Goal: Use online tool/utility

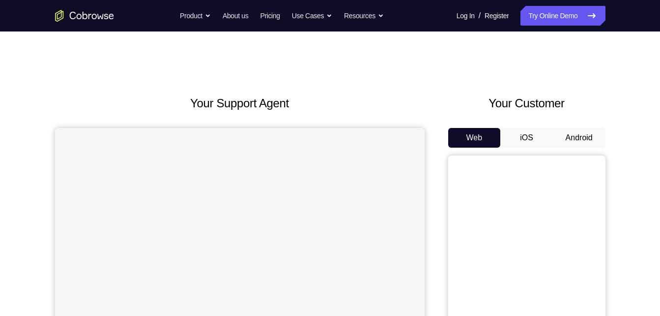
click at [587, 136] on button "Android" at bounding box center [579, 138] width 53 height 20
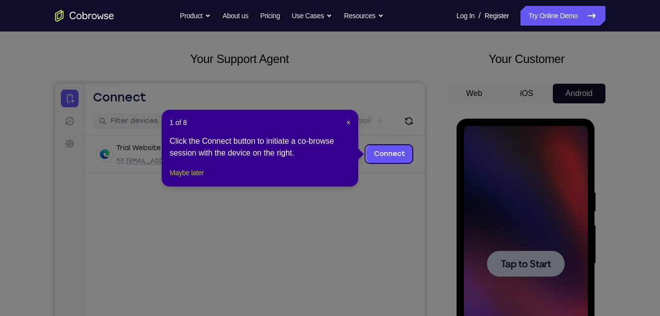
click at [198, 178] on button "Maybe later" at bounding box center [187, 173] width 34 height 12
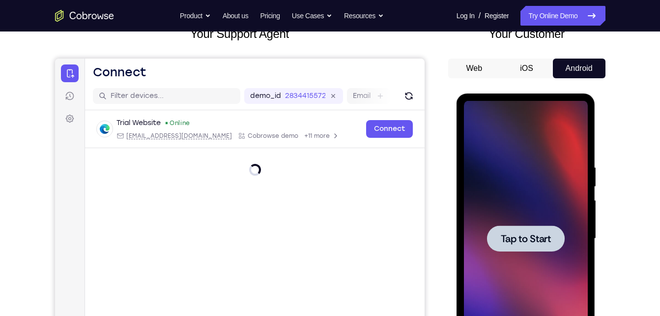
scroll to position [70, 0]
click at [535, 230] on div at bounding box center [526, 238] width 78 height 26
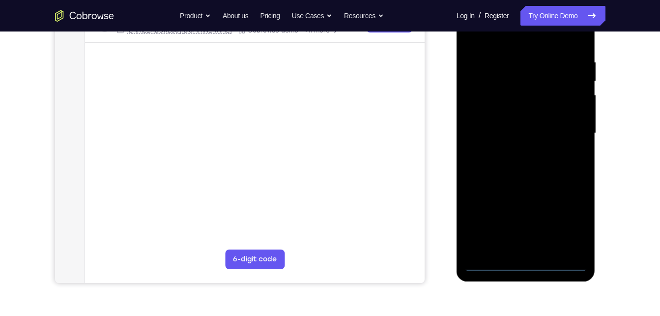
scroll to position [178, 0]
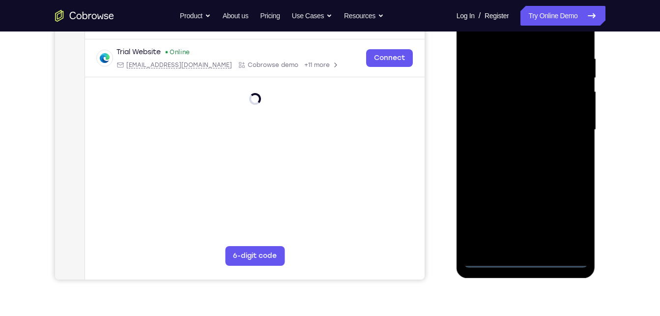
click at [529, 259] on div at bounding box center [526, 129] width 124 height 275
click at [567, 214] on div at bounding box center [526, 129] width 124 height 275
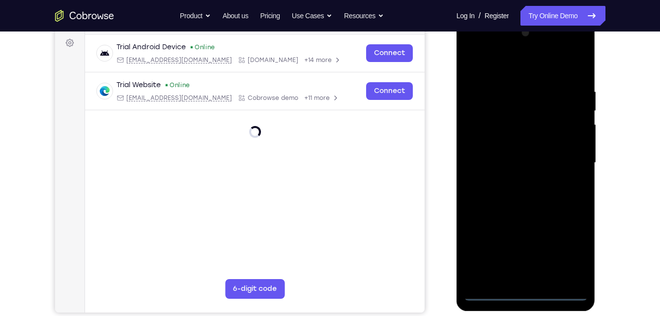
scroll to position [145, 0]
click at [480, 50] on div at bounding box center [526, 163] width 124 height 275
click at [569, 155] on div at bounding box center [526, 163] width 124 height 275
click at [515, 180] on div at bounding box center [526, 163] width 124 height 275
click at [520, 152] on div at bounding box center [526, 163] width 124 height 275
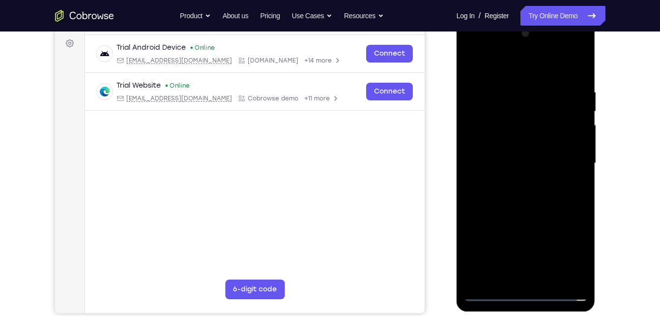
click at [523, 142] on div at bounding box center [526, 163] width 124 height 275
click at [513, 160] on div at bounding box center [526, 163] width 124 height 275
click at [523, 207] on div at bounding box center [526, 163] width 124 height 275
click at [548, 278] on div at bounding box center [526, 163] width 124 height 275
click at [534, 213] on div at bounding box center [526, 163] width 124 height 275
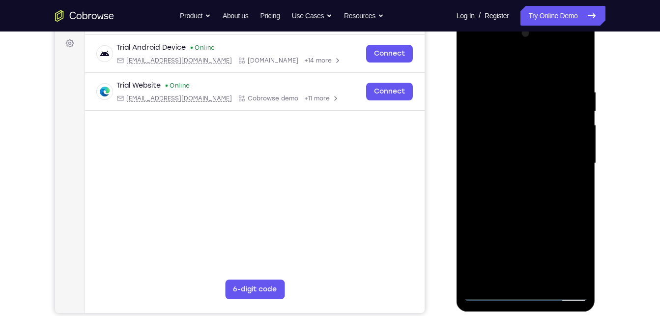
click at [552, 178] on div at bounding box center [526, 163] width 124 height 275
click at [569, 185] on div at bounding box center [526, 163] width 124 height 275
click at [573, 184] on div at bounding box center [526, 163] width 124 height 275
click at [574, 185] on div at bounding box center [526, 163] width 124 height 275
click at [470, 66] on div at bounding box center [526, 163] width 124 height 275
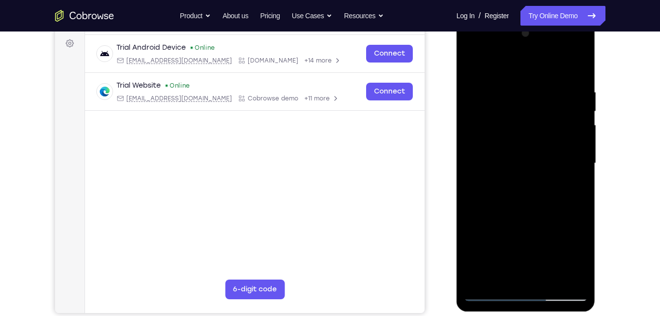
click at [548, 179] on div at bounding box center [526, 163] width 124 height 275
drag, startPoint x: 548, startPoint y: 179, endPoint x: 547, endPoint y: 262, distance: 82.6
click at [547, 262] on div at bounding box center [526, 163] width 124 height 275
drag, startPoint x: 556, startPoint y: 192, endPoint x: 536, endPoint y: 312, distance: 122.1
click at [536, 312] on div at bounding box center [527, 165] width 140 height 295
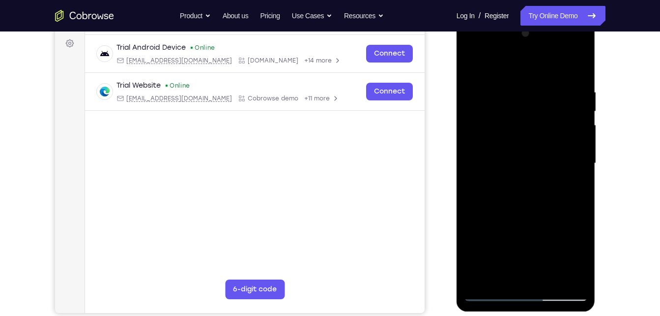
click at [527, 219] on div at bounding box center [526, 163] width 124 height 275
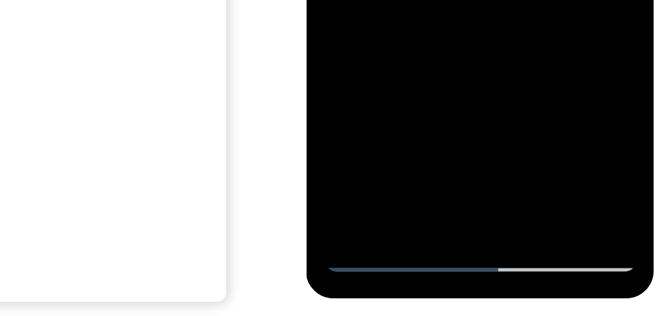
scroll to position [148, 0]
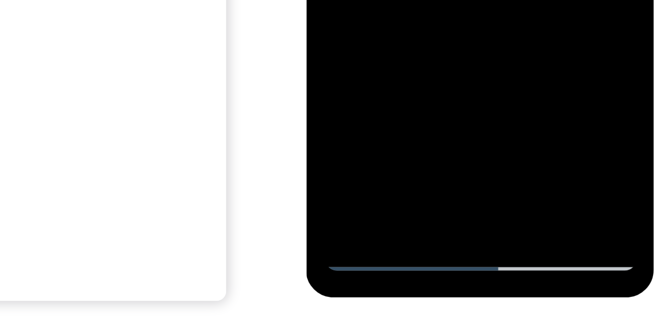
drag, startPoint x: 402, startPoint y: -322, endPoint x: 392, endPoint y: -246, distance: 76.8
drag, startPoint x: 379, startPoint y: -225, endPoint x: 377, endPoint y: -261, distance: 36.5
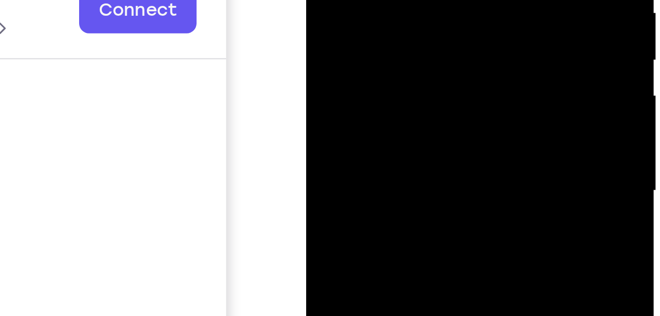
drag, startPoint x: 418, startPoint y: -44, endPoint x: 397, endPoint y: -114, distance: 72.8
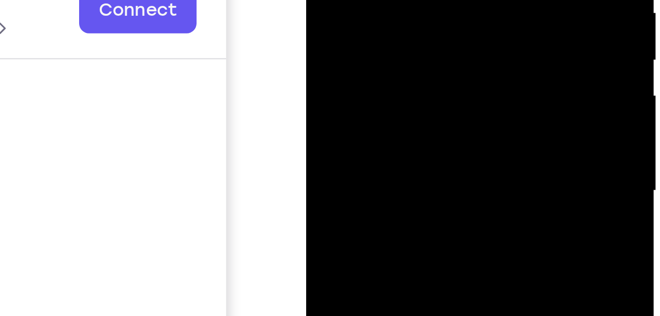
drag, startPoint x: 420, startPoint y: -48, endPoint x: 378, endPoint y: -117, distance: 80.5
drag, startPoint x: 370, startPoint y: -20, endPoint x: 326, endPoint y: -118, distance: 107.8
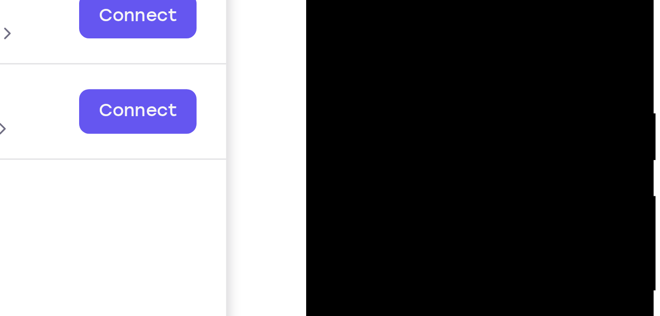
click at [322, 0] on div at bounding box center [376, 72] width 124 height 275
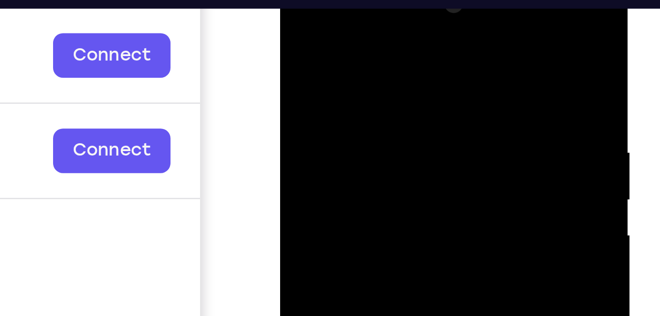
click at [357, 42] on div at bounding box center [350, 111] width 124 height 275
click at [368, 42] on div at bounding box center [350, 111] width 124 height 275
click at [319, 66] on div at bounding box center [350, 111] width 124 height 275
click at [293, 17] on div at bounding box center [350, 111] width 124 height 275
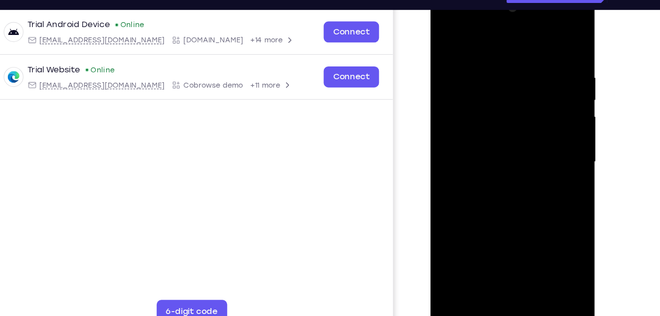
click at [447, 36] on div at bounding box center [500, 135] width 124 height 275
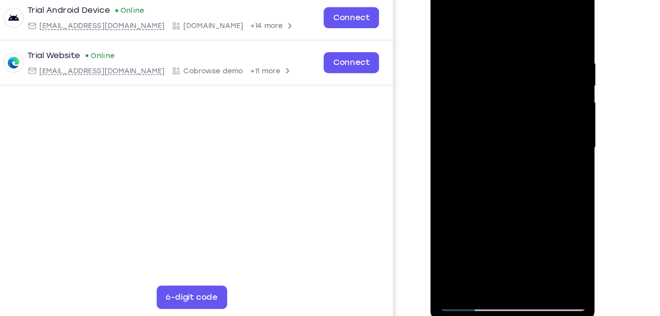
click at [490, 47] on div at bounding box center [500, 120] width 124 height 275
click at [550, 136] on div at bounding box center [500, 120] width 124 height 275
click at [449, 149] on div at bounding box center [500, 120] width 124 height 275
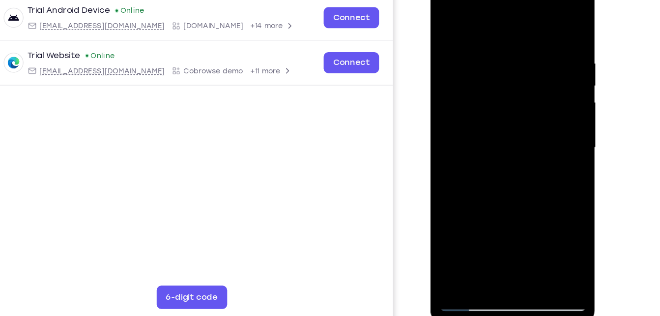
click at [479, 138] on div at bounding box center [500, 120] width 124 height 275
click at [465, 129] on div at bounding box center [500, 120] width 124 height 275
click at [446, 20] on div at bounding box center [500, 120] width 124 height 275
click at [552, 94] on div at bounding box center [500, 120] width 124 height 275
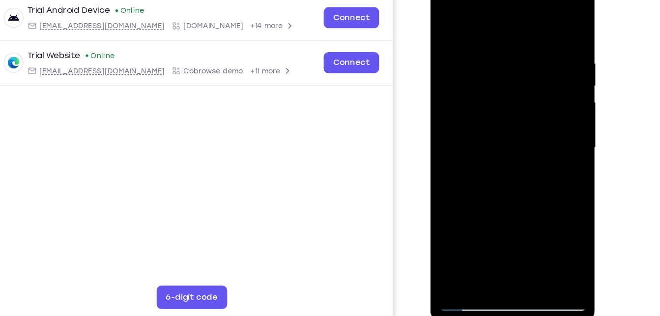
click at [552, 94] on div at bounding box center [500, 120] width 124 height 275
drag, startPoint x: 552, startPoint y: 94, endPoint x: 473, endPoint y: 116, distance: 81.4
click at [473, 116] on div at bounding box center [500, 120] width 124 height 275
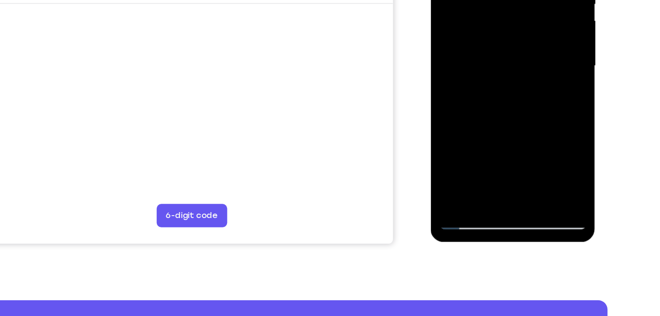
scroll to position [204, 0]
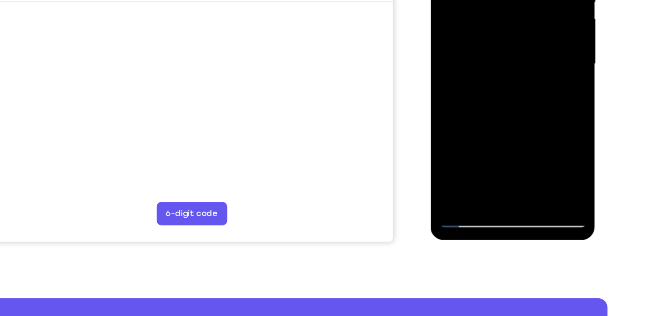
drag, startPoint x: 521, startPoint y: 102, endPoint x: 465, endPoint y: 30, distance: 90.7
click at [465, 30] on div at bounding box center [500, 37] width 124 height 275
drag, startPoint x: 508, startPoint y: 81, endPoint x: 448, endPoint y: 10, distance: 93.1
click at [448, 10] on div at bounding box center [500, 37] width 124 height 275
drag, startPoint x: 481, startPoint y: 60, endPoint x: 455, endPoint y: -6, distance: 71.3
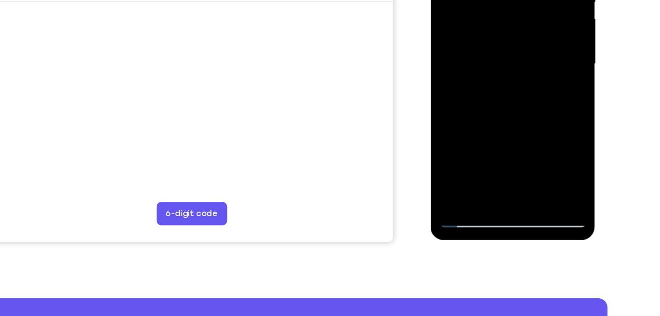
click at [455, 0] on div at bounding box center [500, 37] width 124 height 275
drag, startPoint x: 474, startPoint y: 86, endPoint x: 406, endPoint y: -45, distance: 148.0
click at [431, 0] on html "Online web based iOS Simulators and Android Emulators. Run iPhone, iPad, Mobile…" at bounding box center [501, 39] width 140 height 295
drag, startPoint x: 459, startPoint y: 75, endPoint x: 379, endPoint y: -48, distance: 146.0
click at [431, 0] on html "Online web based iOS Simulators and Android Emulators. Run iPhone, iPad, Mobile…" at bounding box center [501, 39] width 140 height 295
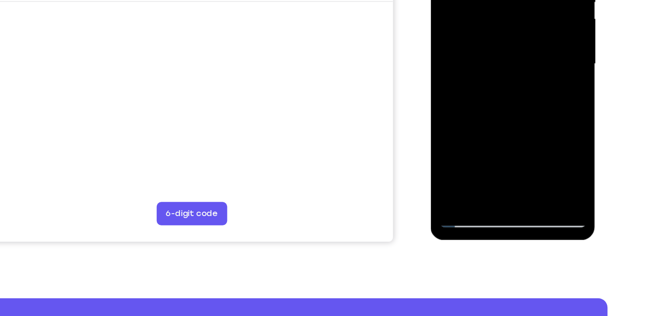
drag, startPoint x: 464, startPoint y: 101, endPoint x: 357, endPoint y: -48, distance: 182.8
click at [431, 0] on html "Online web based iOS Simulators and Android Emulators. Run iPhone, iPad, Mobile…" at bounding box center [501, 39] width 140 height 295
drag, startPoint x: 481, startPoint y: 63, endPoint x: 422, endPoint y: -48, distance: 125.1
click at [431, 0] on html "Online web based iOS Simulators and Android Emulators. Run iPhone, iPad, Mobile…" at bounding box center [501, 39] width 140 height 295
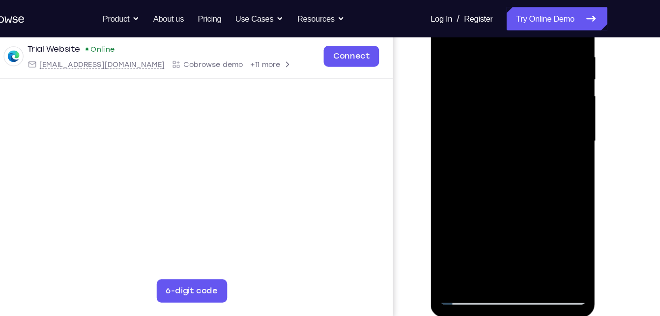
scroll to position [180, 0]
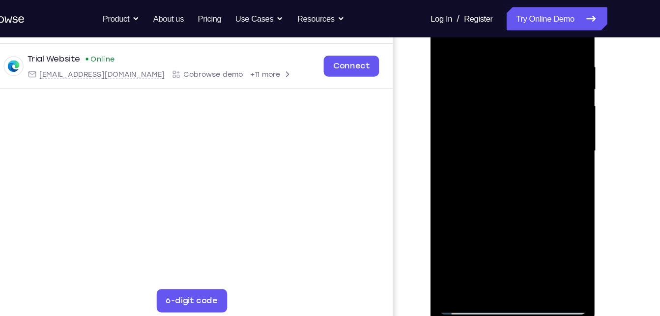
click at [554, 200] on div at bounding box center [500, 124] width 124 height 275
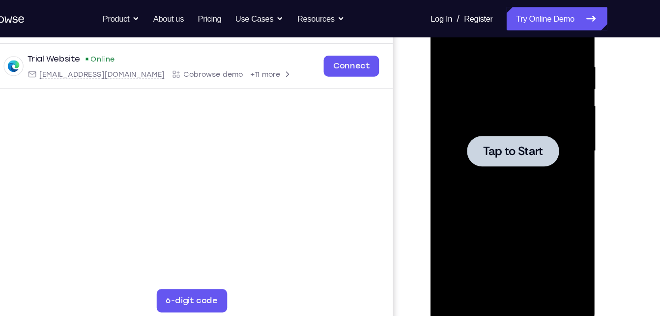
click at [456, 113] on div at bounding box center [500, 124] width 124 height 275
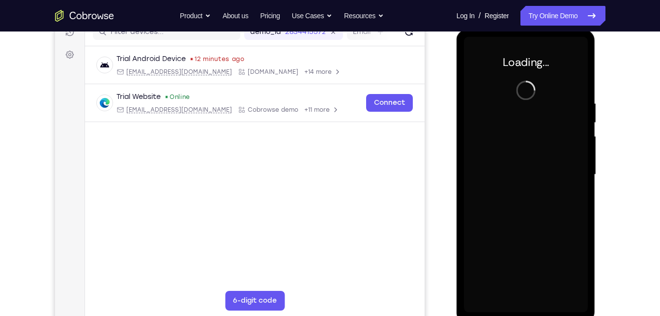
scroll to position [134, 0]
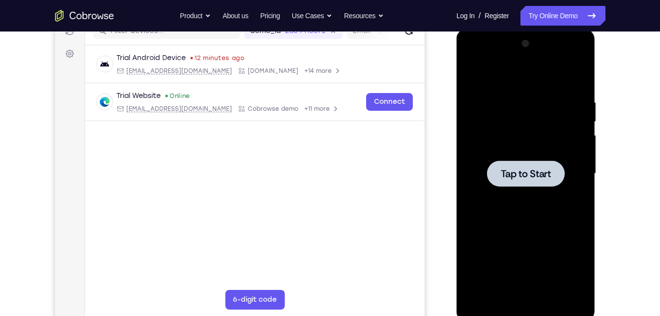
click at [535, 154] on div at bounding box center [526, 173] width 124 height 275
click at [532, 159] on div at bounding box center [526, 173] width 124 height 275
click at [514, 176] on span "Tap to Start" at bounding box center [526, 174] width 50 height 10
click at [547, 169] on span "Tap to Start" at bounding box center [526, 174] width 50 height 10
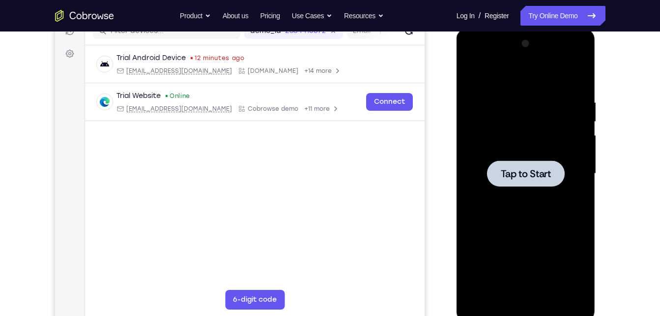
click at [547, 169] on span "Tap to Start" at bounding box center [526, 174] width 50 height 10
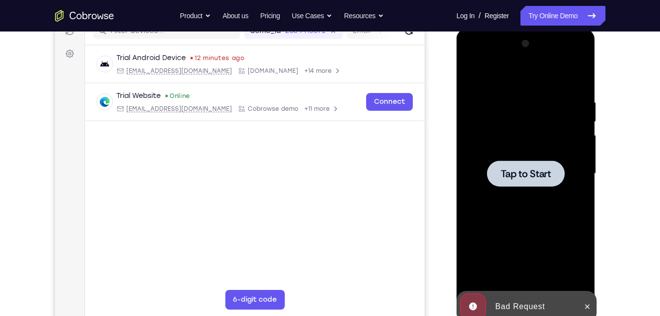
click at [552, 167] on div at bounding box center [526, 173] width 78 height 26
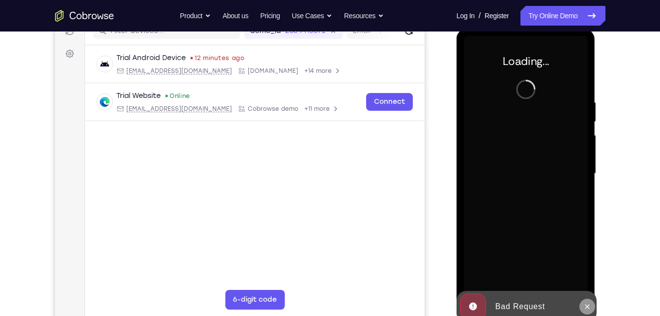
click at [589, 304] on icon at bounding box center [587, 306] width 4 height 4
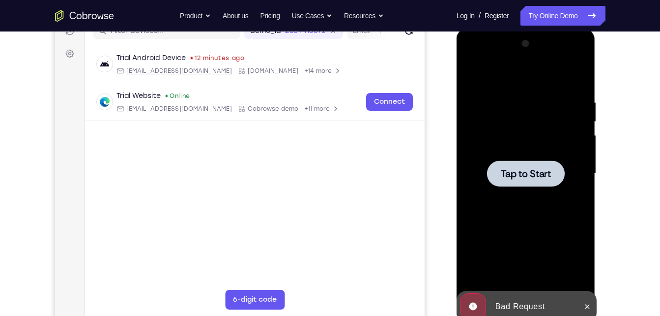
click at [522, 175] on span "Tap to Start" at bounding box center [526, 174] width 50 height 10
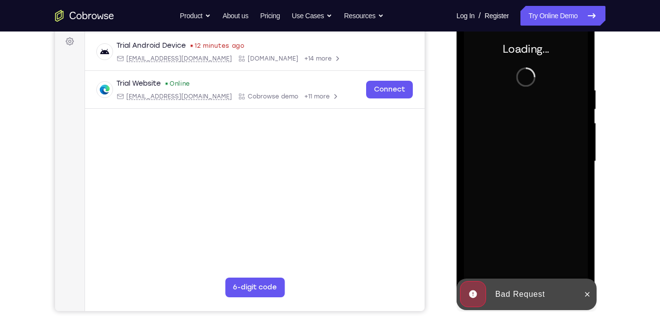
scroll to position [147, 0]
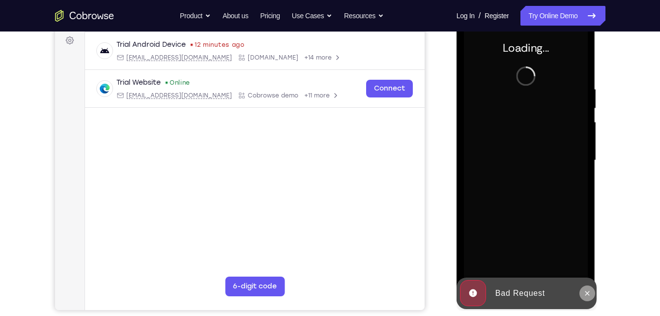
click at [589, 291] on icon at bounding box center [587, 293] width 8 height 8
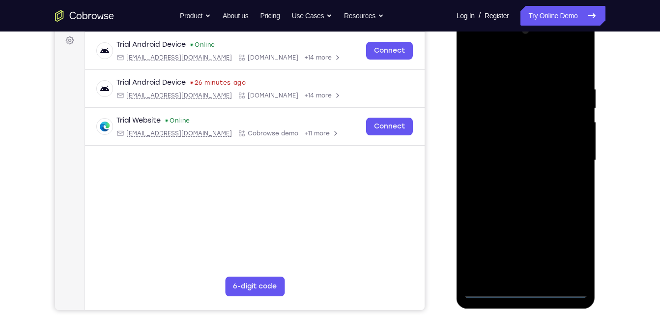
click at [524, 294] on div at bounding box center [526, 160] width 124 height 275
click at [565, 245] on div at bounding box center [526, 160] width 124 height 275
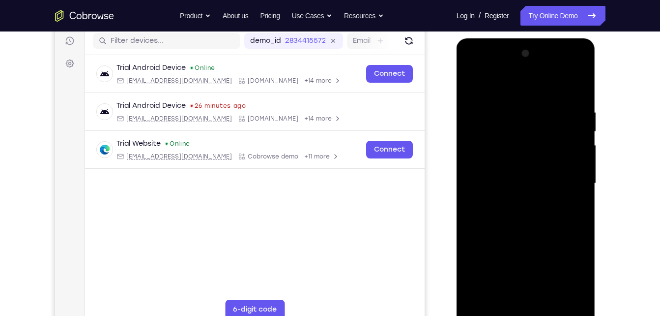
scroll to position [123, 0]
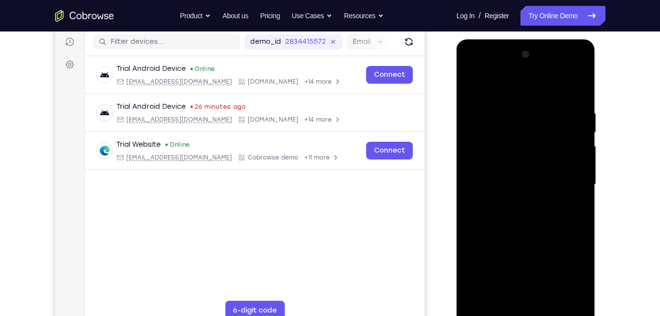
click at [489, 66] on div at bounding box center [526, 184] width 124 height 275
click at [568, 172] on div at bounding box center [526, 184] width 124 height 275
click at [516, 202] on div at bounding box center [526, 184] width 124 height 275
click at [533, 174] on div at bounding box center [526, 184] width 124 height 275
click at [531, 164] on div at bounding box center [526, 184] width 124 height 275
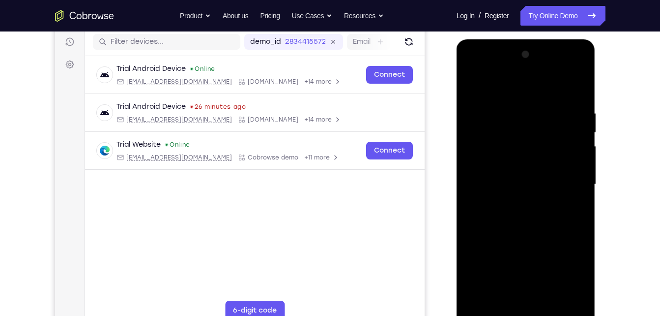
click at [524, 179] on div at bounding box center [526, 184] width 124 height 275
click at [552, 224] on div at bounding box center [526, 184] width 124 height 275
click at [547, 300] on div at bounding box center [526, 184] width 124 height 275
click at [525, 235] on div at bounding box center [526, 184] width 124 height 275
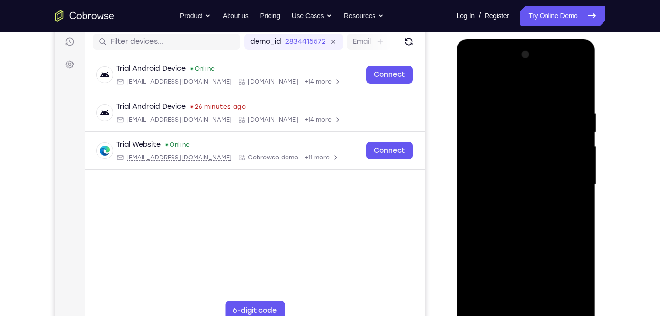
click at [572, 82] on div at bounding box center [526, 184] width 124 height 275
click at [471, 86] on div at bounding box center [526, 184] width 124 height 275
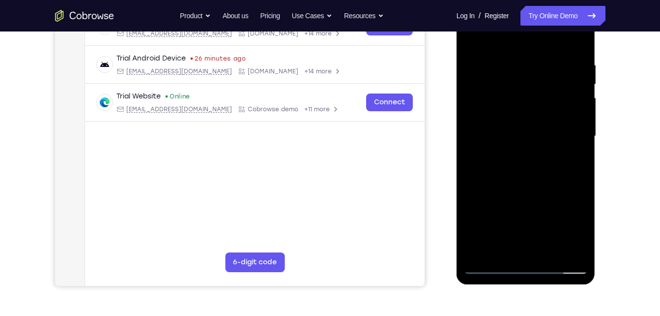
scroll to position [152, 0]
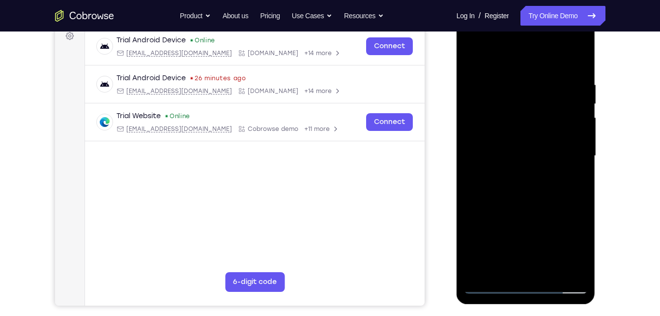
click at [549, 272] on div at bounding box center [526, 155] width 124 height 275
click at [513, 214] on div at bounding box center [526, 155] width 124 height 275
click at [511, 264] on div at bounding box center [526, 155] width 124 height 275
click at [572, 178] on div at bounding box center [526, 155] width 124 height 275
click at [521, 57] on div at bounding box center [526, 155] width 124 height 275
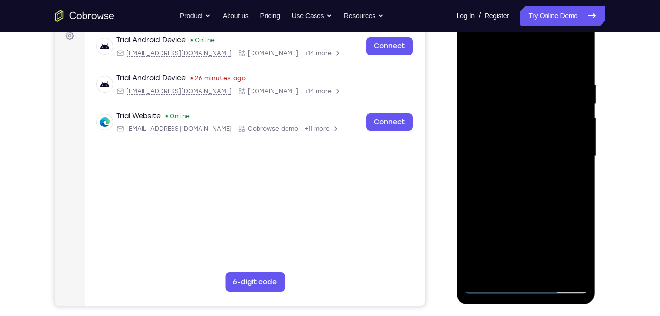
click at [521, 60] on div at bounding box center [526, 155] width 124 height 275
click at [506, 60] on div at bounding box center [526, 155] width 124 height 275
click at [474, 54] on div at bounding box center [526, 155] width 124 height 275
click at [477, 58] on div at bounding box center [526, 155] width 124 height 275
drag, startPoint x: 529, startPoint y: 134, endPoint x: 511, endPoint y: 43, distance: 93.3
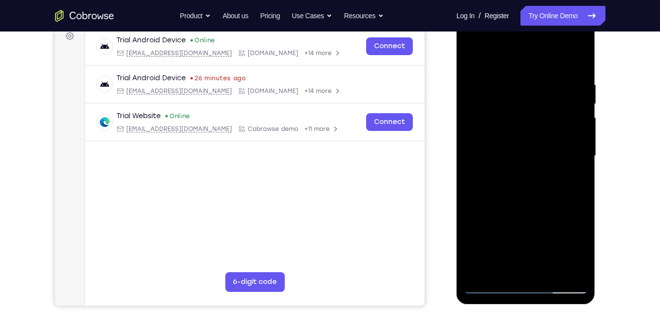
click at [511, 43] on div at bounding box center [526, 155] width 124 height 275
click at [489, 287] on div at bounding box center [526, 155] width 124 height 275
click at [473, 51] on div at bounding box center [526, 155] width 124 height 275
click at [473, 52] on div at bounding box center [526, 155] width 124 height 275
click at [472, 52] on div at bounding box center [526, 155] width 124 height 275
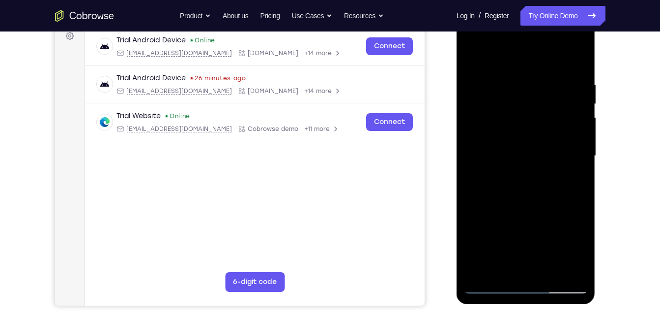
click at [472, 56] on div at bounding box center [526, 155] width 124 height 275
drag, startPoint x: 541, startPoint y: 150, endPoint x: 515, endPoint y: 90, distance: 65.8
click at [515, 90] on div at bounding box center [526, 155] width 124 height 275
click at [486, 76] on div at bounding box center [526, 155] width 124 height 275
drag, startPoint x: 534, startPoint y: 114, endPoint x: 495, endPoint y: 236, distance: 128.4
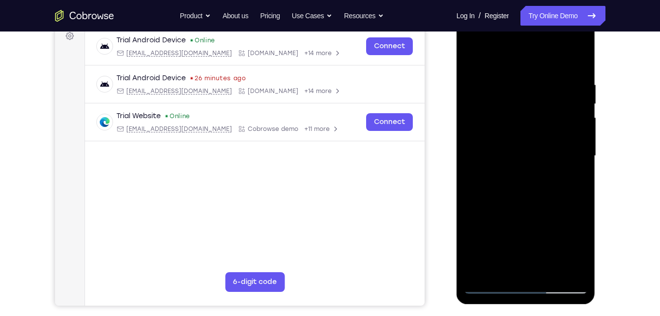
click at [495, 236] on div at bounding box center [526, 155] width 124 height 275
click at [544, 92] on div at bounding box center [526, 155] width 124 height 275
click at [474, 55] on div at bounding box center [526, 155] width 124 height 275
drag, startPoint x: 558, startPoint y: 148, endPoint x: 435, endPoint y: 135, distance: 123.6
click at [457, 135] on html "Online web based iOS Simulators and Android Emulators. Run iPhone, iPad, Mobile…" at bounding box center [527, 158] width 140 height 295
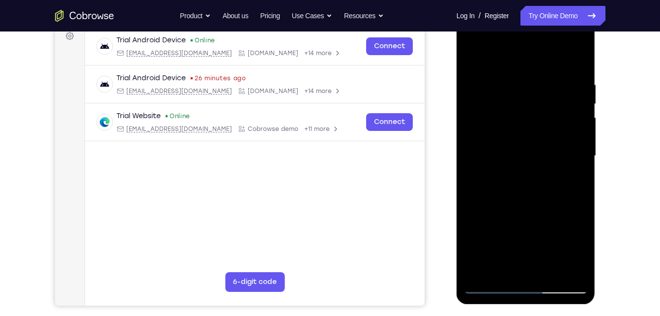
drag, startPoint x: 495, startPoint y: 142, endPoint x: 626, endPoint y: 138, distance: 130.3
click at [597, 138] on html "Online web based iOS Simulators and Android Emulators. Run iPhone, iPad, Mobile…" at bounding box center [527, 158] width 140 height 295
click at [496, 182] on div at bounding box center [526, 155] width 124 height 275
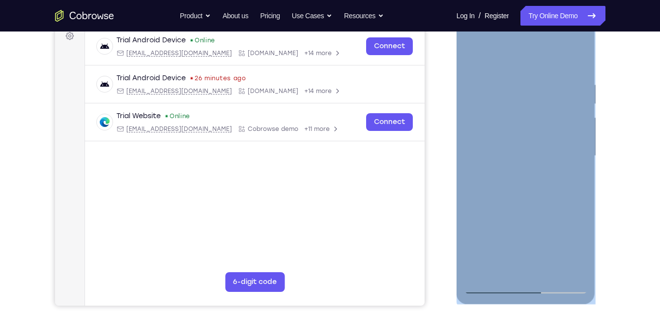
drag, startPoint x: 586, startPoint y: 184, endPoint x: 503, endPoint y: 68, distance: 143.4
click at [503, 68] on div at bounding box center [526, 157] width 139 height 293
click at [565, 91] on div at bounding box center [526, 155] width 124 height 275
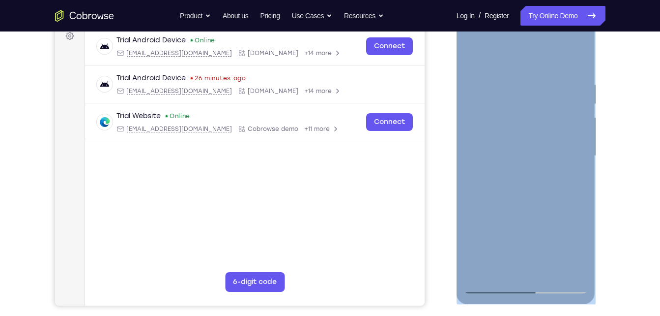
click at [559, 283] on div at bounding box center [526, 155] width 124 height 275
click at [592, 278] on div at bounding box center [526, 157] width 139 height 293
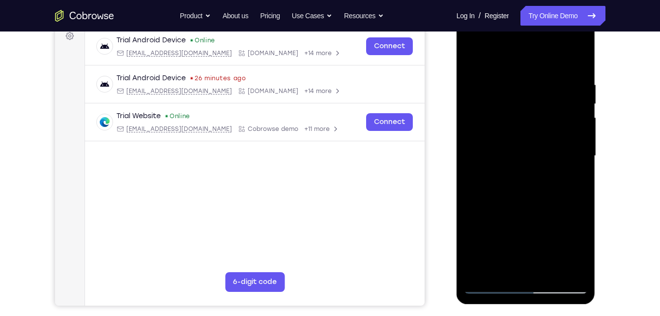
click at [561, 291] on div at bounding box center [526, 155] width 124 height 275
click at [504, 178] on div at bounding box center [526, 155] width 124 height 275
click at [555, 164] on div at bounding box center [526, 155] width 124 height 275
click at [553, 135] on div at bounding box center [526, 155] width 124 height 275
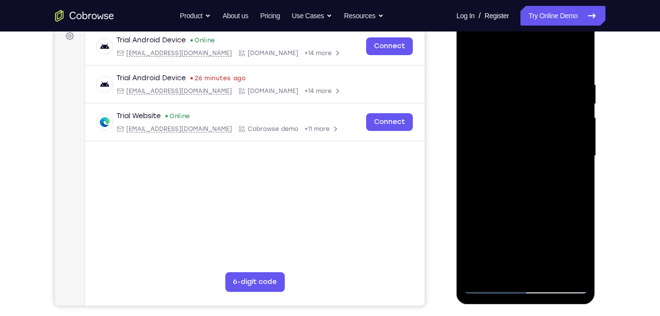
click at [543, 270] on div at bounding box center [526, 155] width 124 height 275
click at [490, 288] on div at bounding box center [526, 155] width 124 height 275
drag, startPoint x: 495, startPoint y: 195, endPoint x: 449, endPoint y: 295, distance: 110.2
click at [457, 295] on html "Online web based iOS Simulators and Android Emulators. Run iPhone, iPad, Mobile…" at bounding box center [527, 158] width 140 height 295
click at [527, 282] on div at bounding box center [526, 155] width 124 height 275
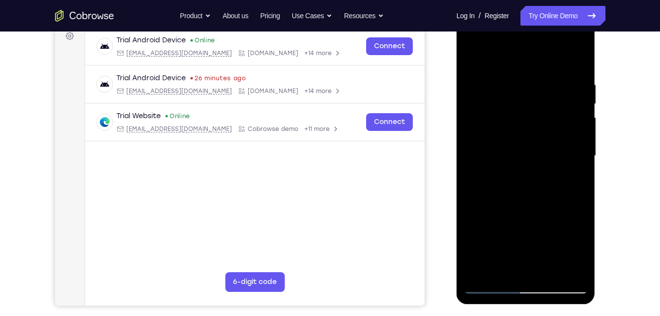
click at [579, 38] on div at bounding box center [526, 155] width 124 height 275
click at [548, 87] on div at bounding box center [526, 155] width 124 height 275
click at [516, 42] on div at bounding box center [526, 155] width 124 height 275
click at [542, 138] on div at bounding box center [526, 155] width 124 height 275
click at [512, 214] on div at bounding box center [526, 155] width 124 height 275
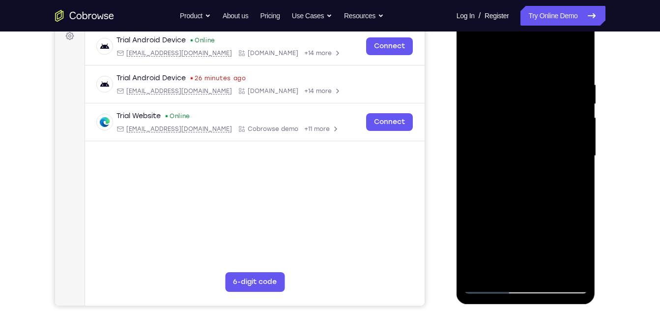
drag, startPoint x: 540, startPoint y: 213, endPoint x: 541, endPoint y: 132, distance: 80.6
click at [541, 132] on div at bounding box center [526, 155] width 124 height 275
drag, startPoint x: 541, startPoint y: 132, endPoint x: 487, endPoint y: 46, distance: 102.3
click at [487, 46] on div at bounding box center [526, 155] width 124 height 275
drag, startPoint x: 538, startPoint y: 176, endPoint x: 529, endPoint y: 143, distance: 34.7
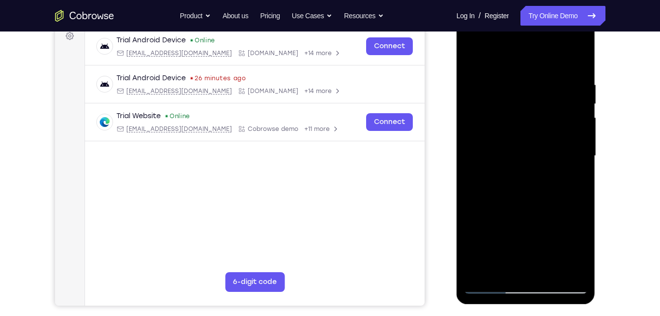
click at [529, 143] on div at bounding box center [526, 155] width 124 height 275
click at [557, 138] on div at bounding box center [526, 155] width 124 height 275
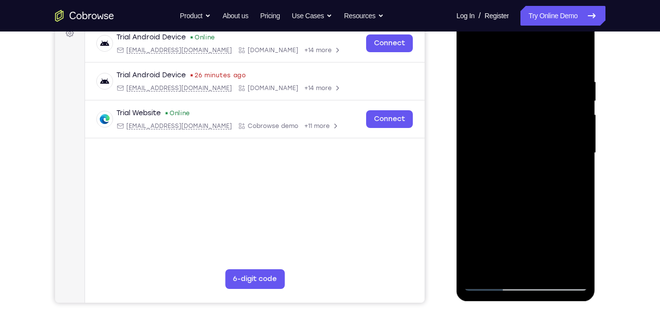
click at [531, 151] on div at bounding box center [526, 152] width 124 height 275
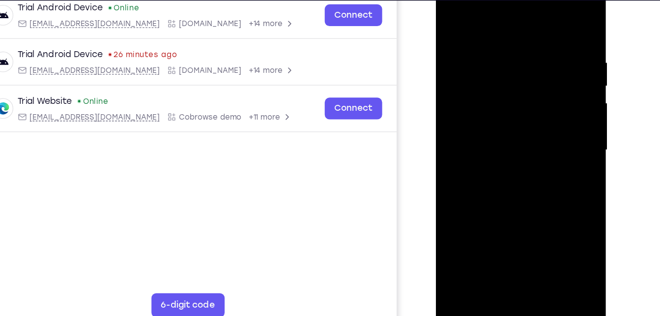
click at [557, 139] on div at bounding box center [505, 116] width 124 height 275
click at [558, 136] on div at bounding box center [505, 116] width 124 height 275
click at [557, 136] on div at bounding box center [505, 116] width 124 height 275
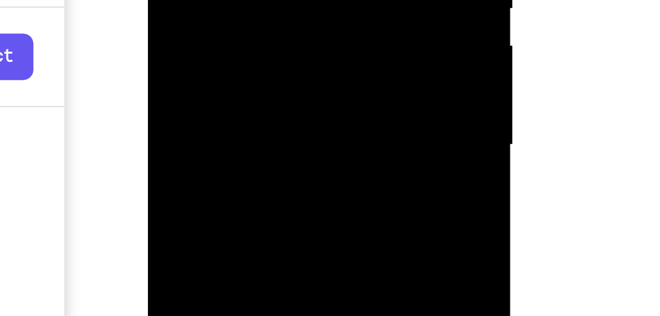
drag, startPoint x: 604, startPoint y: -60, endPoint x: 158, endPoint y: -75, distance: 446.6
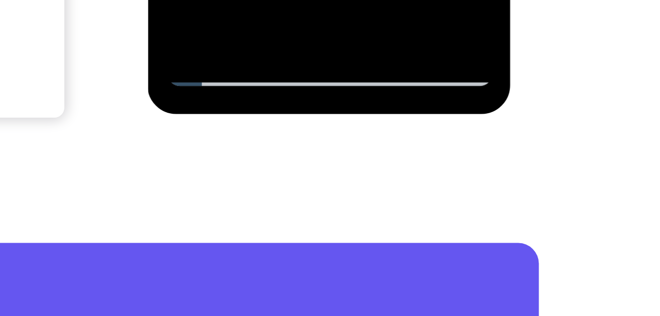
scroll to position [223, 0]
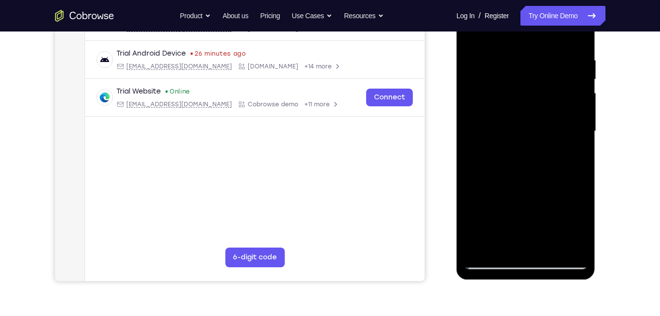
scroll to position [175, 0]
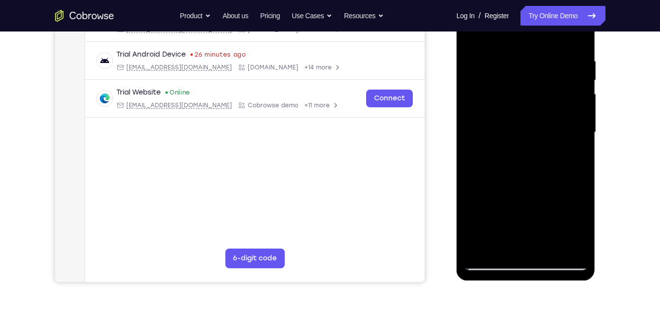
click at [499, 160] on div at bounding box center [526, 132] width 124 height 275
click at [577, 255] on div at bounding box center [526, 132] width 124 height 275
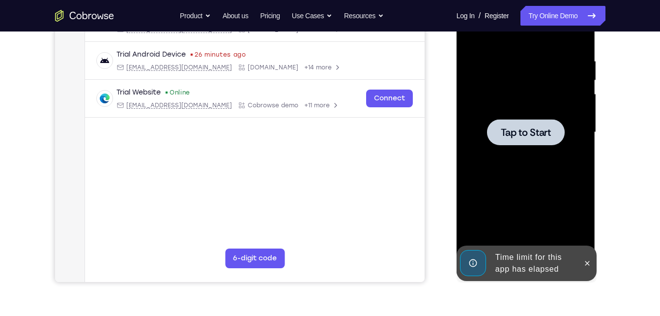
click at [556, 134] on div at bounding box center [526, 132] width 78 height 26
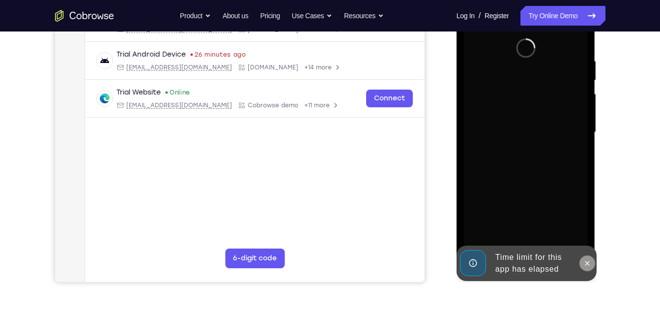
click at [593, 266] on button at bounding box center [588, 263] width 16 height 16
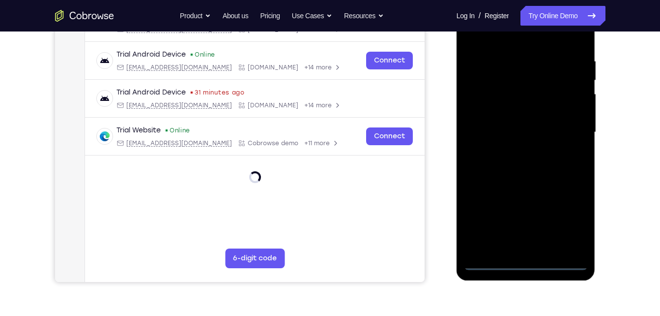
drag, startPoint x: 528, startPoint y: 268, endPoint x: 529, endPoint y: 263, distance: 5.0
click at [529, 263] on div at bounding box center [526, 132] width 124 height 275
click at [575, 224] on div at bounding box center [526, 132] width 124 height 275
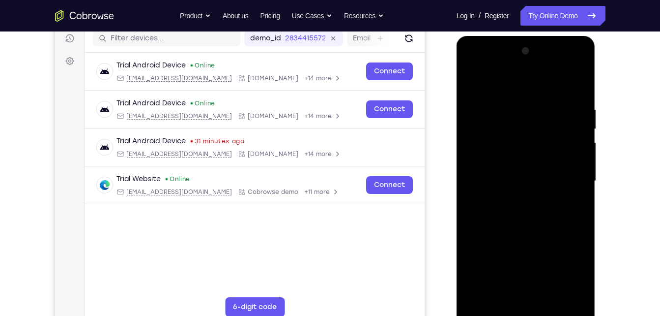
scroll to position [126, 0]
click at [581, 58] on div at bounding box center [526, 181] width 124 height 275
click at [581, 67] on div at bounding box center [526, 181] width 124 height 275
click at [549, 84] on div at bounding box center [526, 181] width 124 height 275
click at [540, 66] on div at bounding box center [526, 181] width 124 height 275
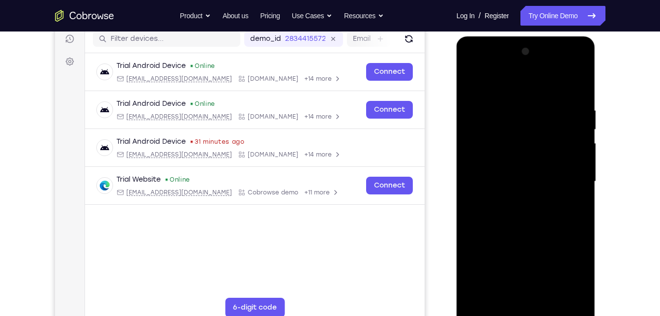
click at [507, 147] on div at bounding box center [526, 181] width 124 height 275
click at [525, 239] on div at bounding box center [526, 181] width 124 height 275
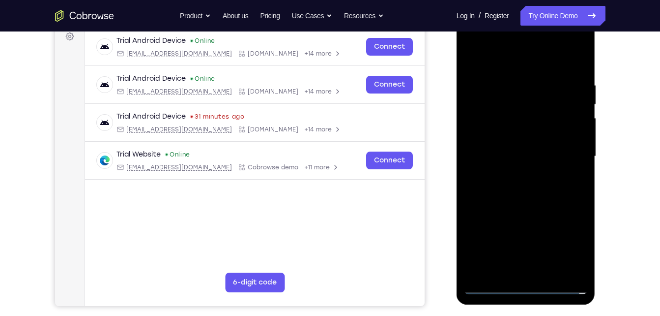
scroll to position [154, 0]
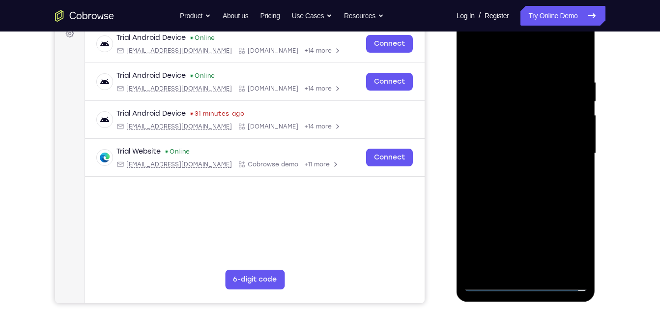
click at [566, 55] on div at bounding box center [526, 153] width 124 height 275
drag, startPoint x: 566, startPoint y: 145, endPoint x: 522, endPoint y: 65, distance: 91.1
click at [522, 65] on div at bounding box center [526, 153] width 124 height 275
drag, startPoint x: 533, startPoint y: 140, endPoint x: 529, endPoint y: 180, distance: 40.0
click at [529, 180] on div at bounding box center [526, 153] width 124 height 275
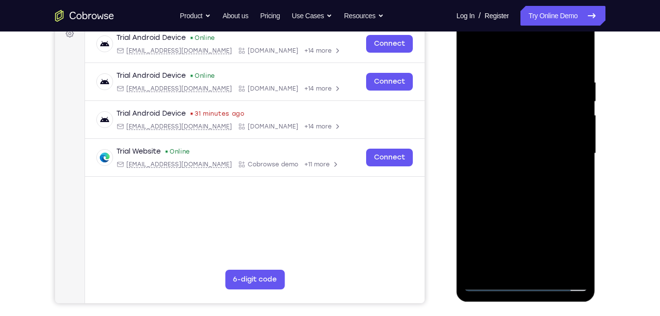
drag, startPoint x: 529, startPoint y: 180, endPoint x: 481, endPoint y: 74, distance: 116.3
click at [481, 74] on div at bounding box center [526, 153] width 124 height 275
drag, startPoint x: 517, startPoint y: 173, endPoint x: 472, endPoint y: 120, distance: 69.1
click at [472, 120] on div at bounding box center [526, 153] width 124 height 275
drag, startPoint x: 539, startPoint y: 126, endPoint x: 533, endPoint y: 168, distance: 42.6
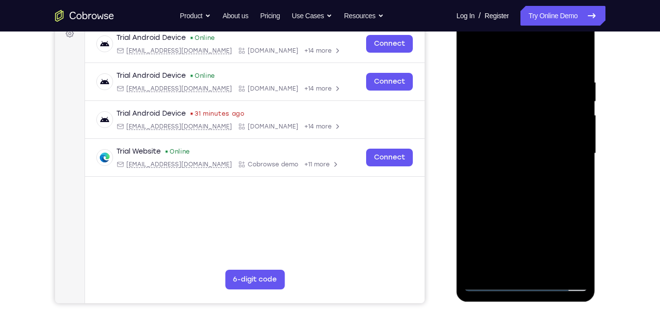
click at [533, 168] on div at bounding box center [526, 153] width 124 height 275
drag, startPoint x: 532, startPoint y: 154, endPoint x: 530, endPoint y: 150, distance: 5.1
click at [530, 150] on div at bounding box center [526, 153] width 124 height 275
drag, startPoint x: 541, startPoint y: 176, endPoint x: 517, endPoint y: 132, distance: 50.4
click at [517, 132] on div at bounding box center [526, 153] width 124 height 275
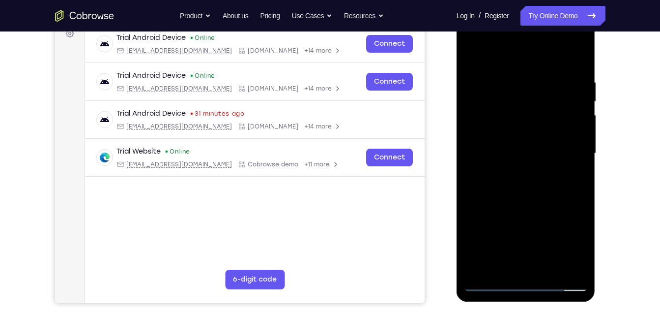
drag, startPoint x: 509, startPoint y: 160, endPoint x: 473, endPoint y: 74, distance: 92.8
click at [473, 74] on div at bounding box center [526, 153] width 124 height 275
drag, startPoint x: 523, startPoint y: 215, endPoint x: 476, endPoint y: 155, distance: 75.9
click at [476, 155] on div at bounding box center [526, 153] width 124 height 275
click at [491, 284] on div at bounding box center [526, 153] width 124 height 275
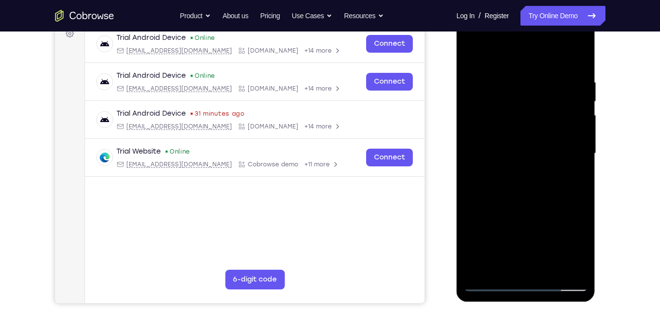
drag, startPoint x: 532, startPoint y: 210, endPoint x: 477, endPoint y: 130, distance: 96.8
click at [477, 130] on div at bounding box center [526, 153] width 124 height 275
drag, startPoint x: 525, startPoint y: 160, endPoint x: 428, endPoint y: 53, distance: 144.7
click at [457, 53] on html "Online web based iOS Simulators and Android Emulators. Run iPhone, iPad, Mobile…" at bounding box center [527, 155] width 140 height 295
drag, startPoint x: 518, startPoint y: 148, endPoint x: 445, endPoint y: 82, distance: 98.5
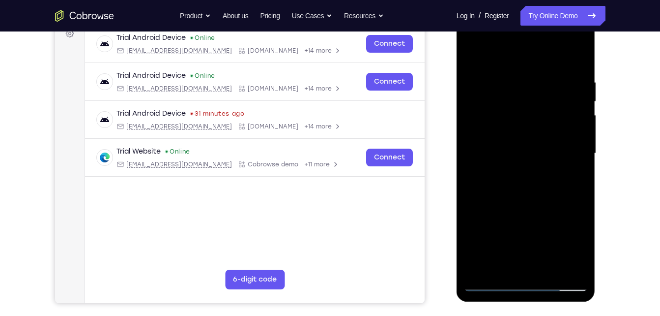
click at [457, 82] on html "Online web based iOS Simulators and Android Emulators. Run iPhone, iPad, Mobile…" at bounding box center [527, 155] width 140 height 295
drag, startPoint x: 530, startPoint y: 178, endPoint x: 503, endPoint y: 121, distance: 63.3
click at [503, 121] on div at bounding box center [526, 153] width 124 height 275
drag, startPoint x: 503, startPoint y: 121, endPoint x: 440, endPoint y: 44, distance: 99.2
click at [457, 44] on html "Online web based iOS Simulators and Android Emulators. Run iPhone, iPad, Mobile…" at bounding box center [527, 155] width 140 height 295
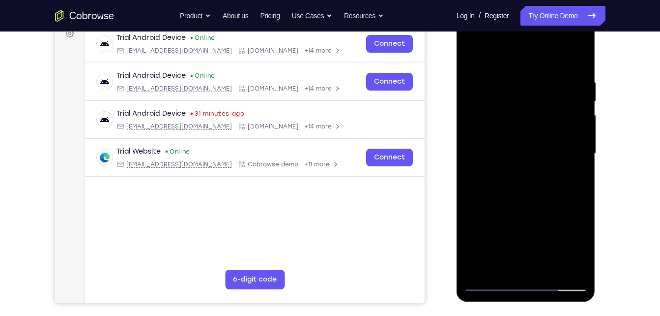
drag, startPoint x: 503, startPoint y: 158, endPoint x: 446, endPoint y: 108, distance: 75.6
click at [457, 108] on html "Online web based iOS Simulators and Android Emulators. Run iPhone, iPad, Mobile…" at bounding box center [527, 155] width 140 height 295
drag, startPoint x: 520, startPoint y: 193, endPoint x: 431, endPoint y: 49, distance: 169.7
click at [457, 49] on html "Online web based iOS Simulators and Android Emulators. Run iPhone, iPad, Mobile…" at bounding box center [527, 155] width 140 height 295
drag, startPoint x: 530, startPoint y: 113, endPoint x: 540, endPoint y: 155, distance: 43.5
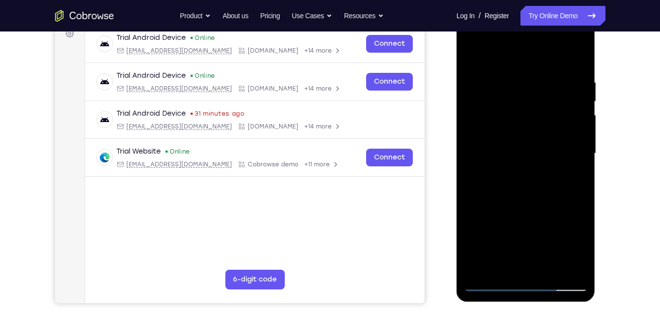
click at [540, 155] on div at bounding box center [526, 153] width 124 height 275
click at [529, 162] on div at bounding box center [526, 153] width 124 height 275
click at [491, 287] on div at bounding box center [526, 153] width 124 height 275
drag, startPoint x: 537, startPoint y: 211, endPoint x: 476, endPoint y: 116, distance: 112.9
click at [476, 116] on div at bounding box center [526, 153] width 124 height 275
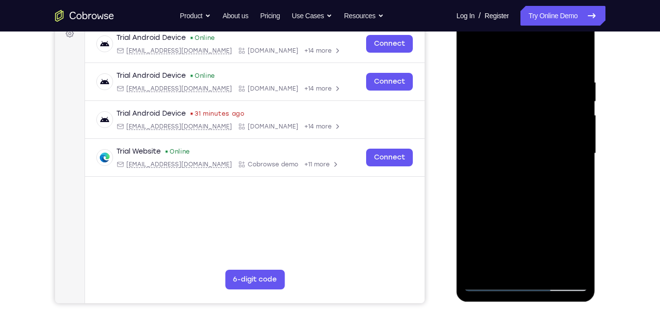
drag, startPoint x: 522, startPoint y: 196, endPoint x: 463, endPoint y: 104, distance: 109.2
click at [463, 104] on div at bounding box center [526, 154] width 139 height 293
drag, startPoint x: 546, startPoint y: 145, endPoint x: 518, endPoint y: 177, distance: 43.2
click at [518, 177] on div at bounding box center [526, 153] width 124 height 275
drag, startPoint x: 528, startPoint y: 166, endPoint x: 465, endPoint y: 31, distance: 148.2
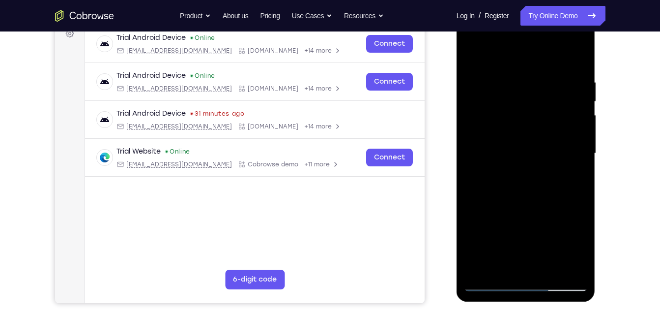
click at [465, 31] on div at bounding box center [526, 153] width 124 height 275
drag, startPoint x: 516, startPoint y: 127, endPoint x: 505, endPoint y: 118, distance: 14.1
click at [505, 118] on div at bounding box center [526, 153] width 124 height 275
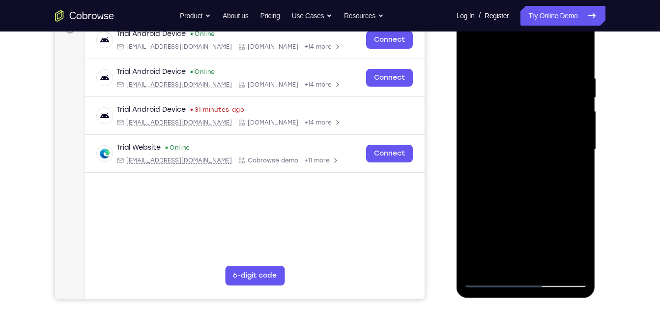
drag, startPoint x: 528, startPoint y: 159, endPoint x: 517, endPoint y: 78, distance: 82.3
click at [517, 78] on div at bounding box center [526, 149] width 124 height 275
drag, startPoint x: 529, startPoint y: 167, endPoint x: 469, endPoint y: 101, distance: 88.7
click at [469, 101] on div at bounding box center [526, 149] width 124 height 275
drag, startPoint x: 517, startPoint y: 181, endPoint x: 439, endPoint y: 23, distance: 177.0
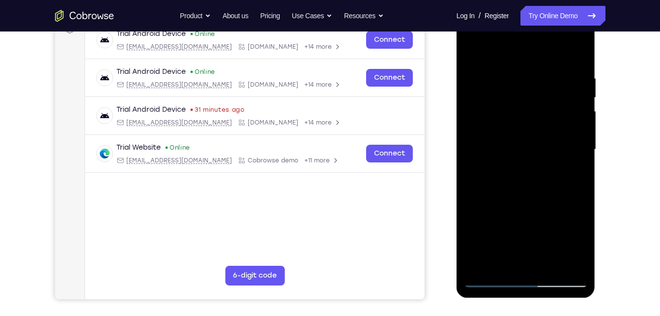
click at [457, 23] on html "Online web based iOS Simulators and Android Emulators. Run iPhone, iPad, Mobile…" at bounding box center [527, 151] width 140 height 295
drag, startPoint x: 505, startPoint y: 128, endPoint x: 500, endPoint y: 149, distance: 21.3
click at [500, 149] on div at bounding box center [526, 149] width 124 height 275
